Goal: Transaction & Acquisition: Purchase product/service

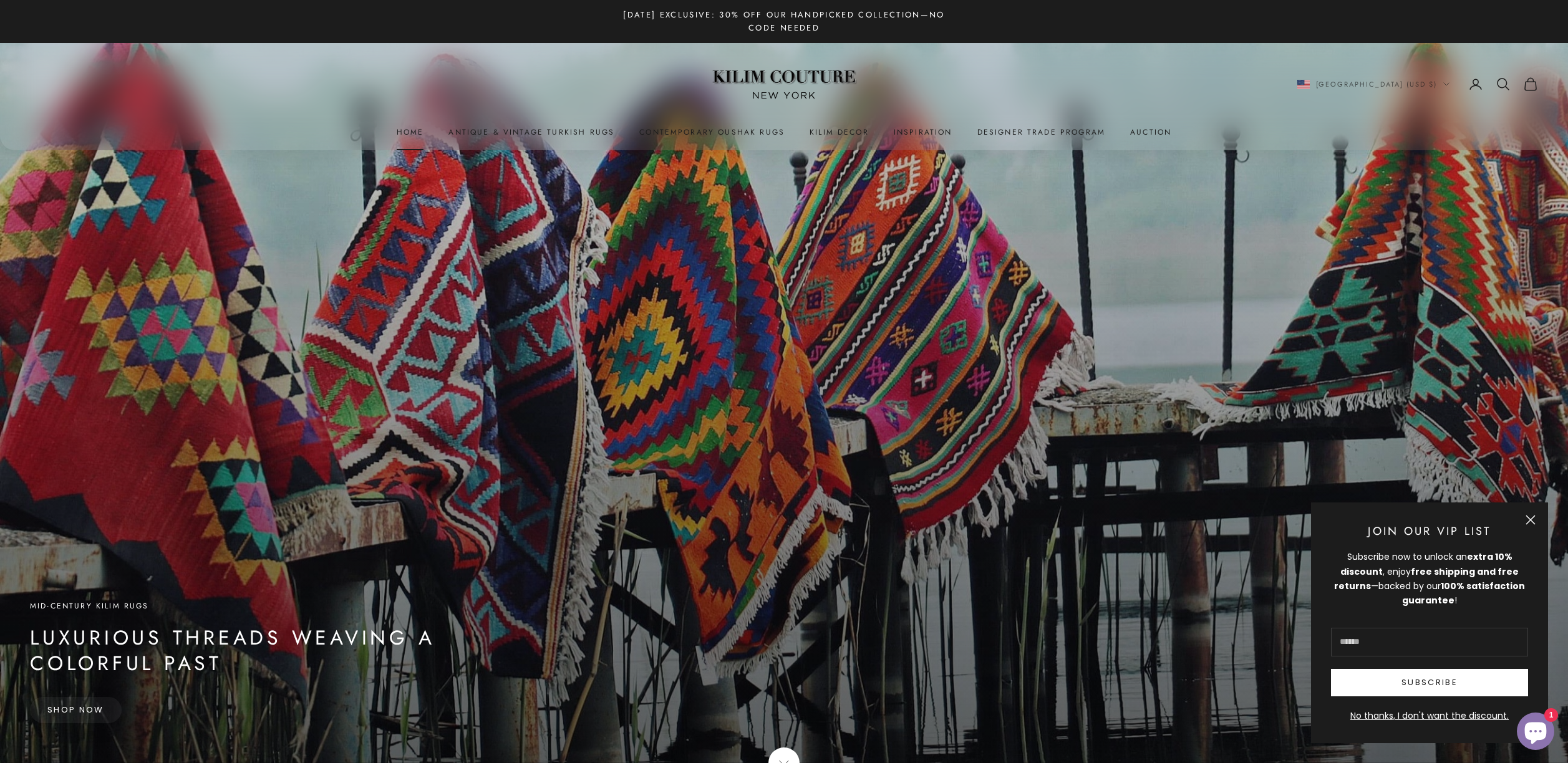
click at [415, 133] on link "Home" at bounding box center [410, 132] width 27 height 13
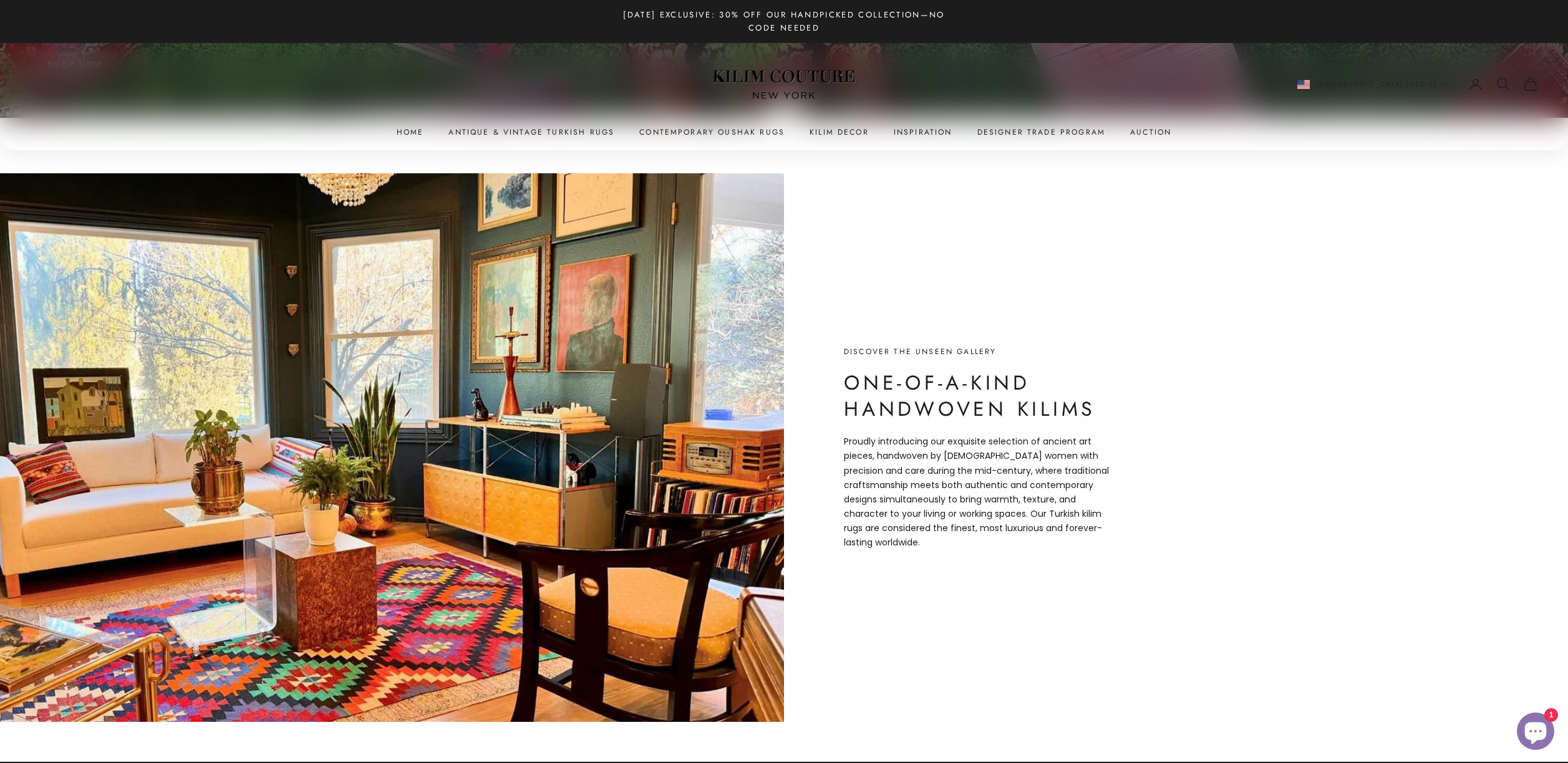
scroll to position [773, 0]
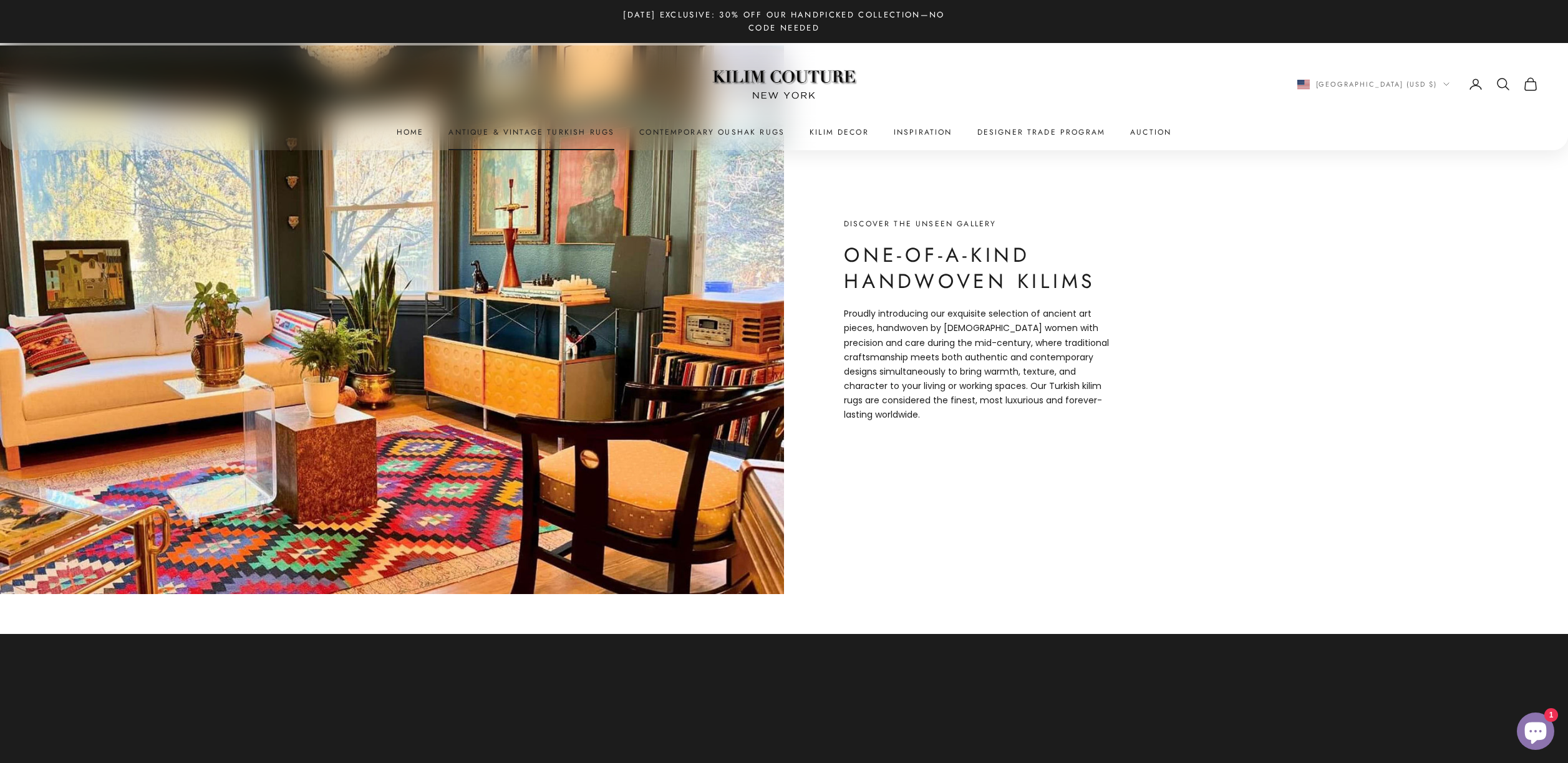
click at [491, 131] on link "Antique & Vintage Turkish Rugs" at bounding box center [531, 132] width 166 height 13
